Goal: Navigation & Orientation: Find specific page/section

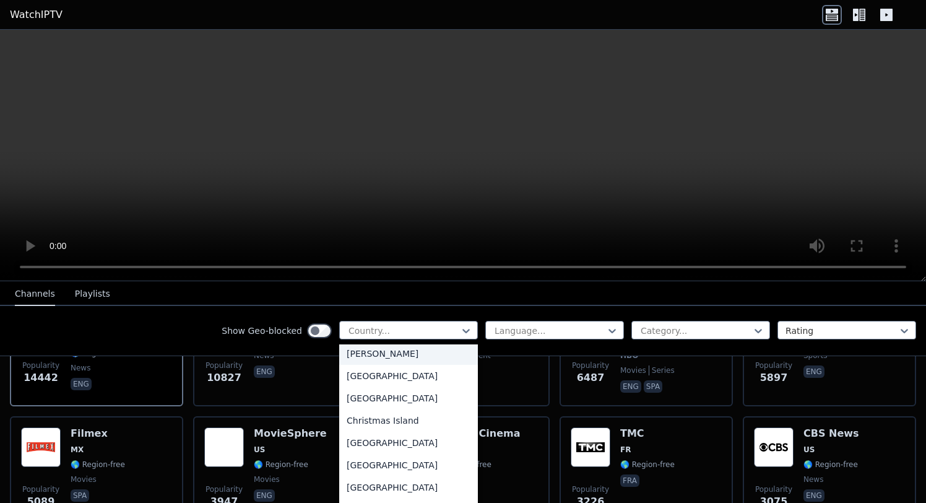
scroll to position [831, 0]
click at [376, 394] on div "[GEOGRAPHIC_DATA]" at bounding box center [408, 396] width 139 height 22
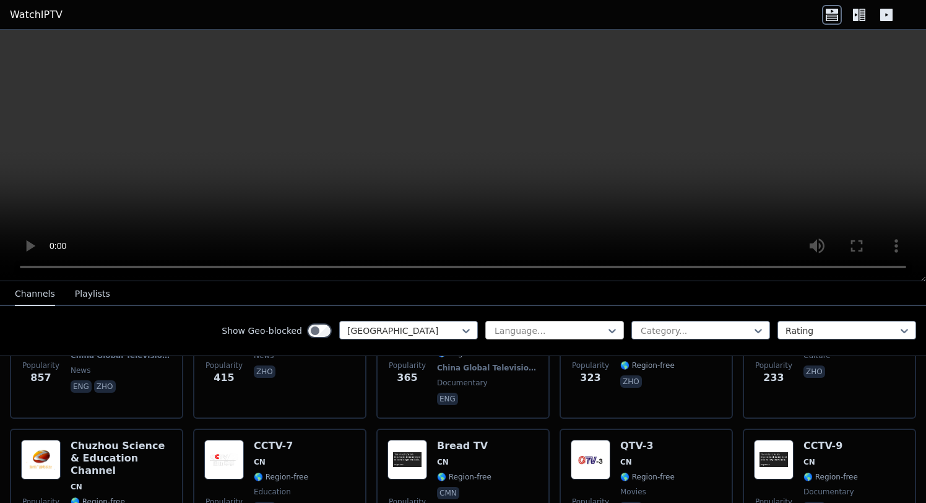
click at [558, 328] on div at bounding box center [549, 330] width 113 height 12
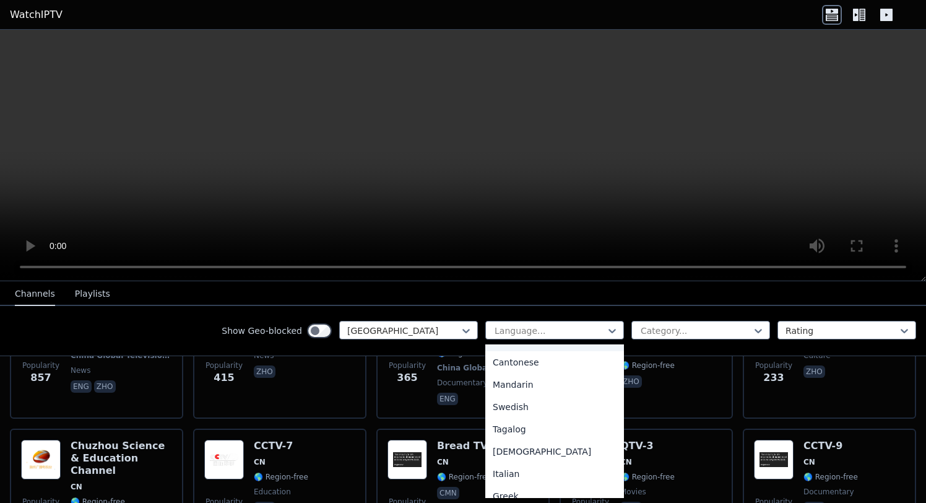
scroll to position [342, 0]
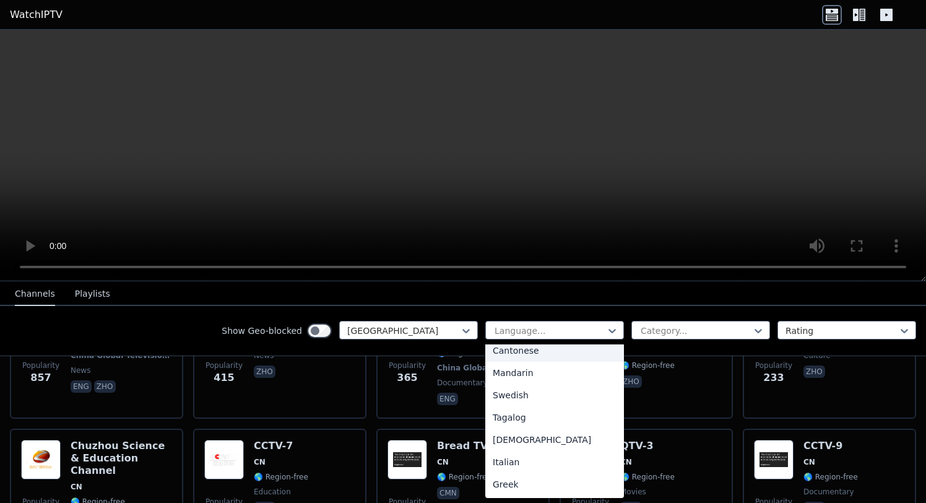
click at [570, 284] on nav "Channels Playlists" at bounding box center [463, 293] width 926 height 25
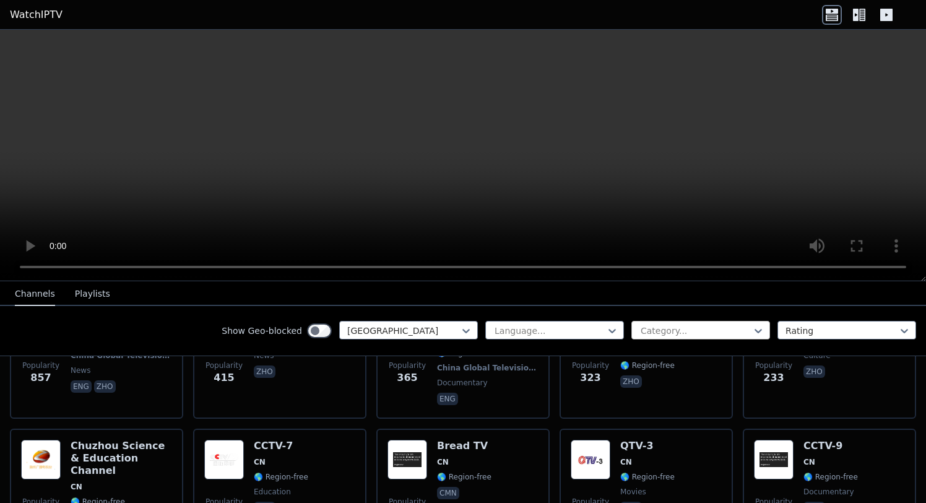
click at [692, 333] on div at bounding box center [696, 330] width 113 height 12
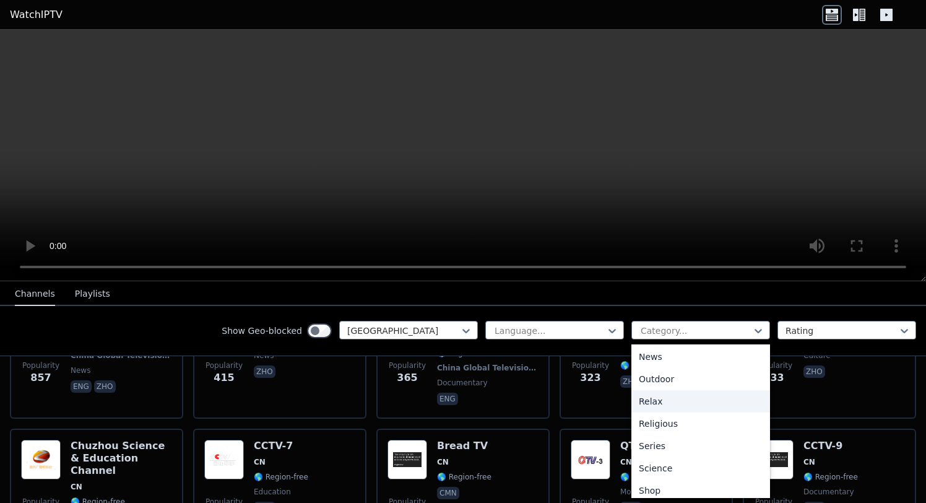
scroll to position [453, 0]
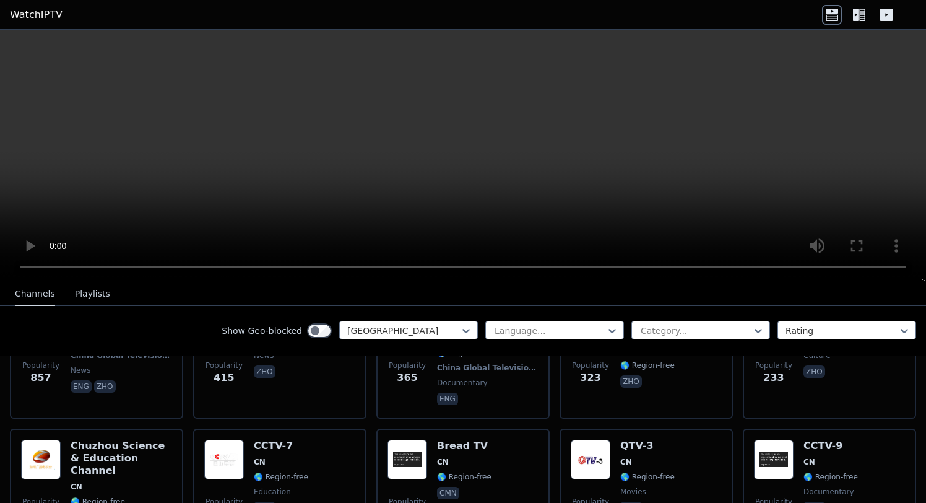
click at [769, 283] on nav "Channels Playlists" at bounding box center [463, 293] width 926 height 25
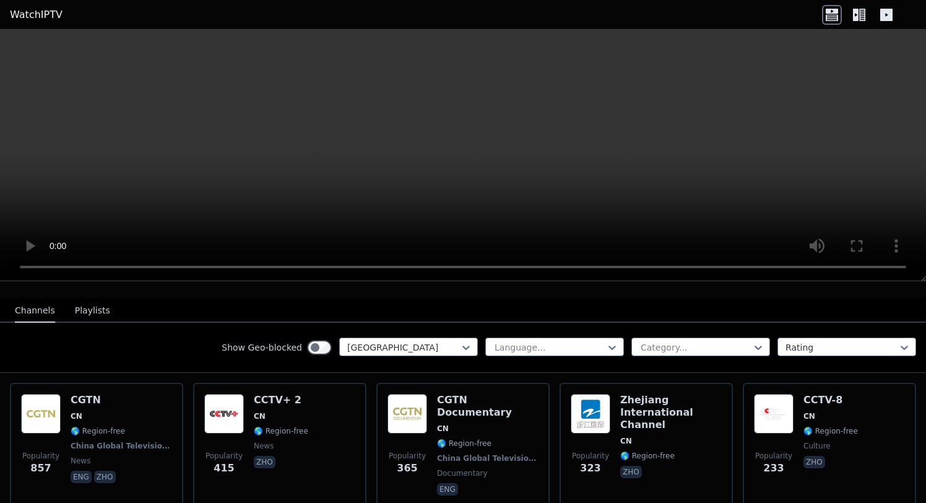
scroll to position [103, 0]
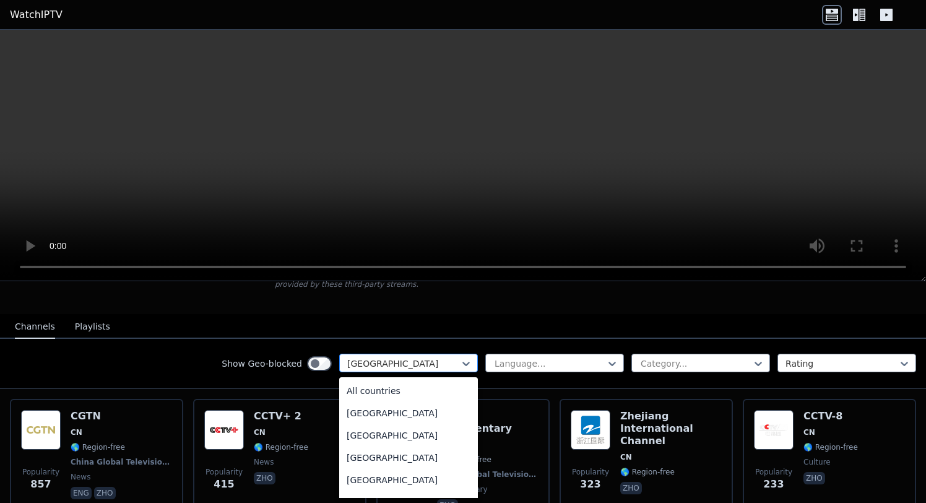
click at [456, 369] on div at bounding box center [403, 363] width 113 height 12
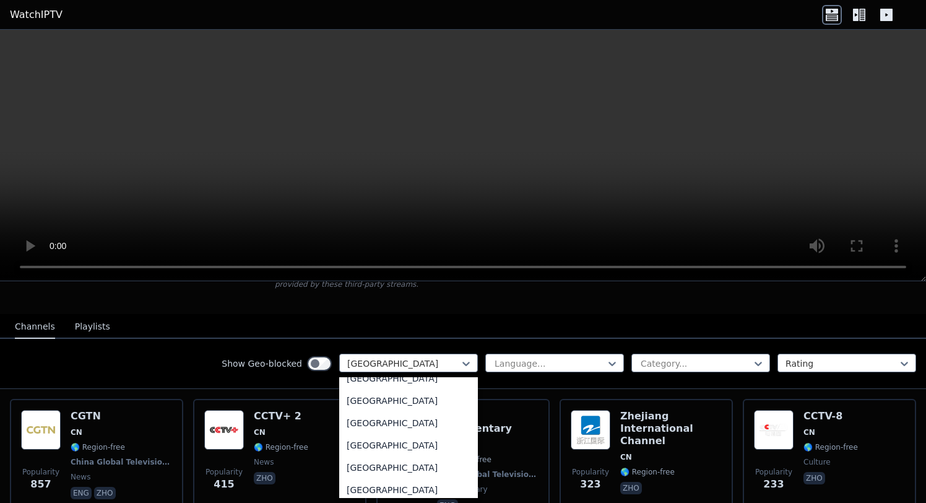
scroll to position [1815, 0]
click at [386, 437] on div "[GEOGRAPHIC_DATA]" at bounding box center [408, 425] width 139 height 22
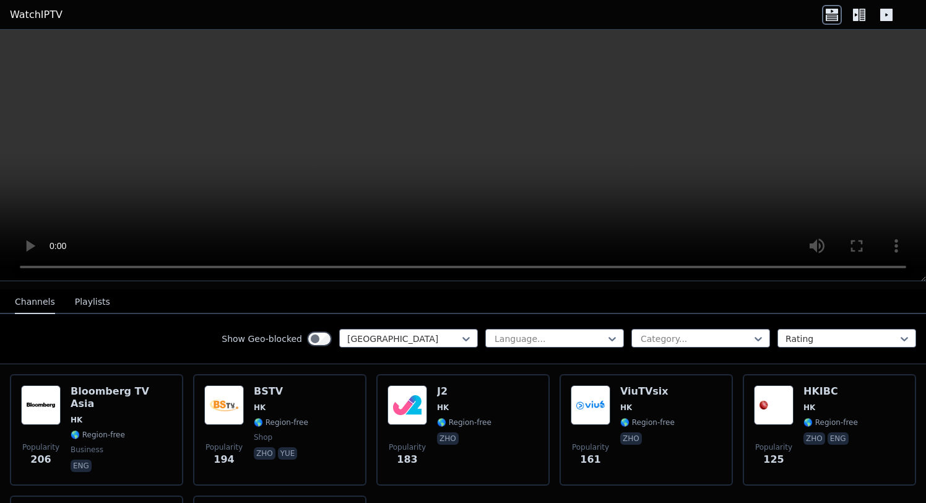
scroll to position [130, 0]
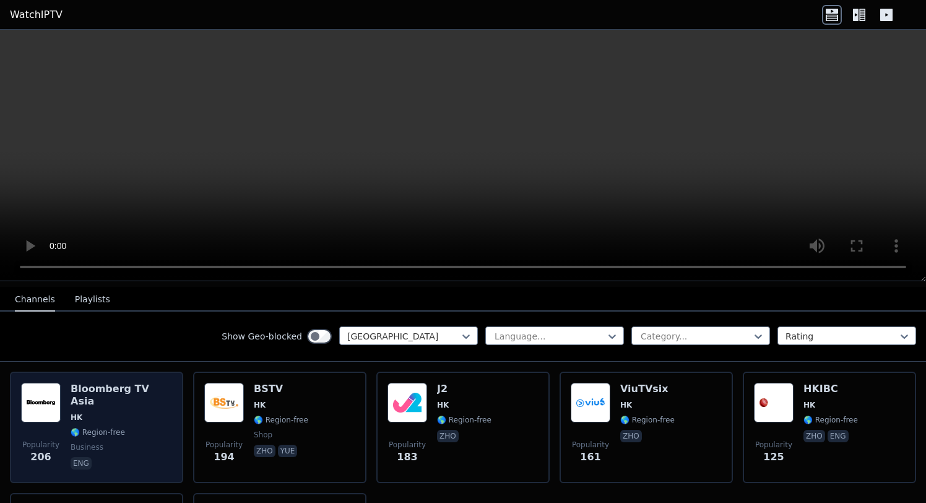
click at [127, 442] on span "business" at bounding box center [122, 447] width 102 height 10
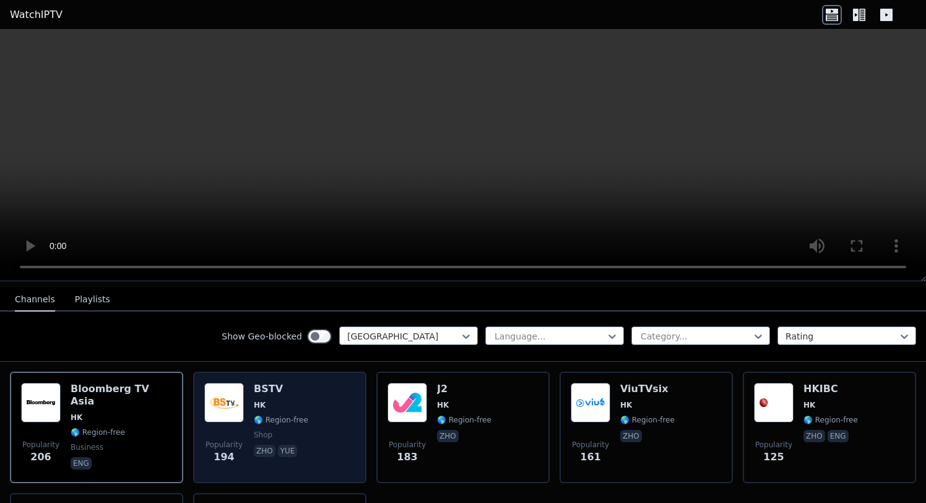
click at [258, 435] on span "shop" at bounding box center [263, 435] width 19 height 10
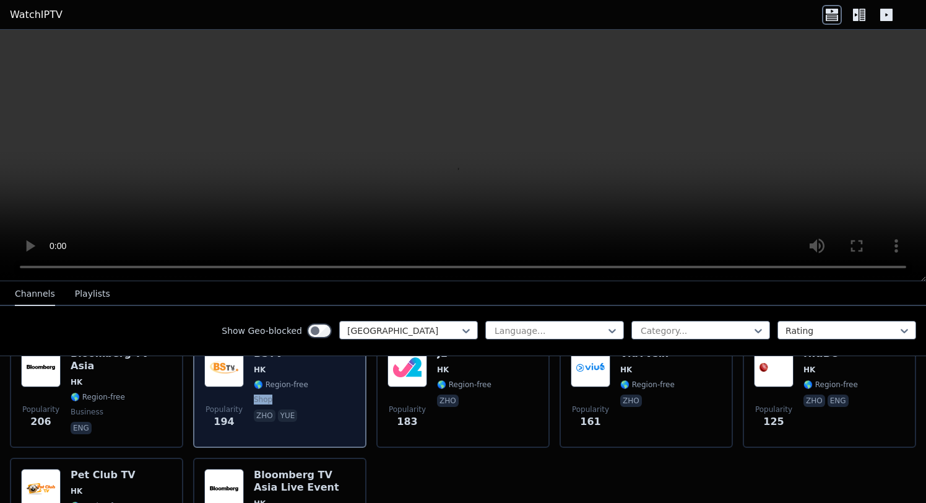
scroll to position [165, 0]
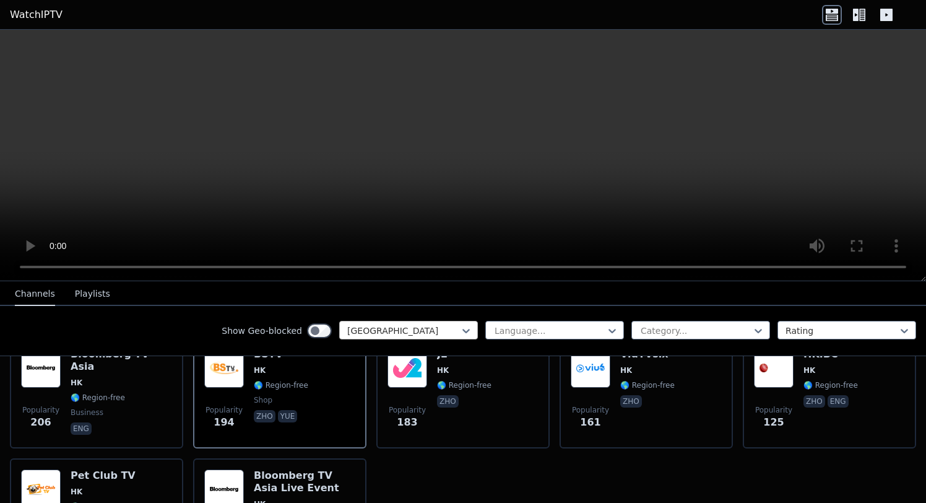
click at [377, 328] on div at bounding box center [403, 330] width 113 height 12
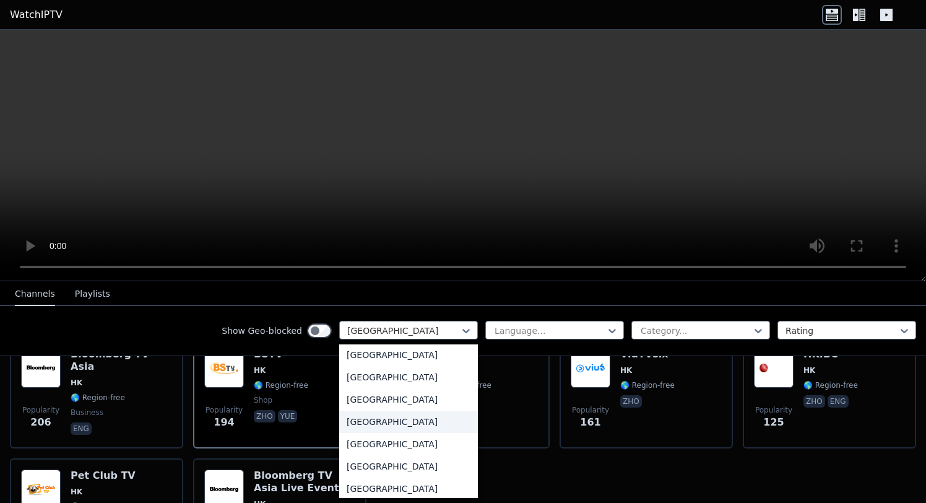
scroll to position [4069, 0]
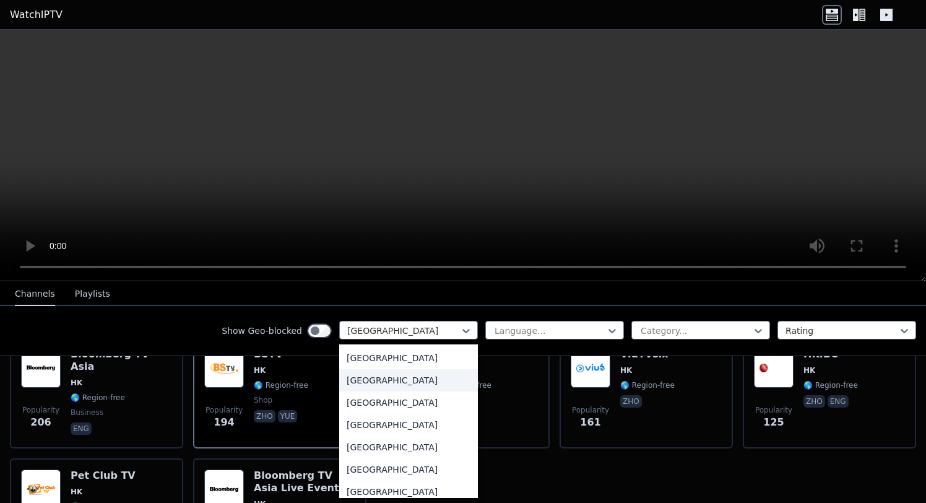
click at [385, 383] on div "[GEOGRAPHIC_DATA]" at bounding box center [408, 380] width 139 height 22
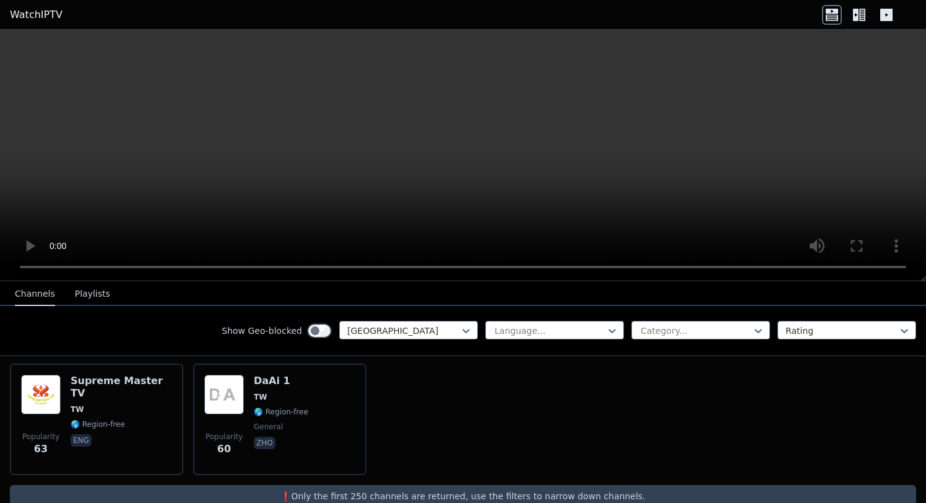
scroll to position [374, 0]
